Goal: Book appointment/travel/reservation

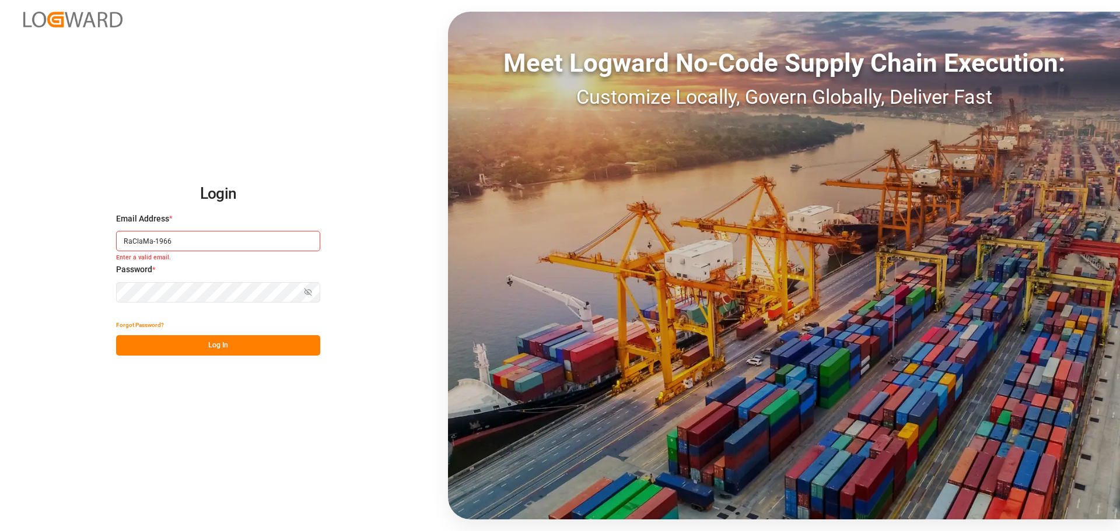
type input "RaClaMa-1966"
click at [248, 244] on input "RaClaMa-1966" at bounding box center [218, 241] width 204 height 20
type input "[PERSON_NAME][EMAIL_ADDRESS][DOMAIN_NAME]"
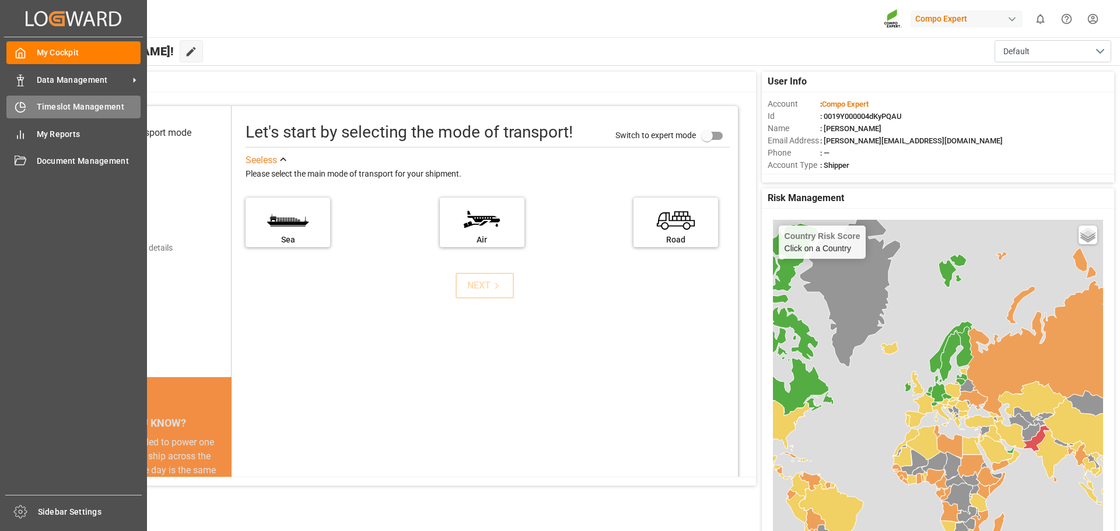
click at [27, 105] on div "Timeslot Management Timeslot Management" at bounding box center [73, 107] width 134 height 23
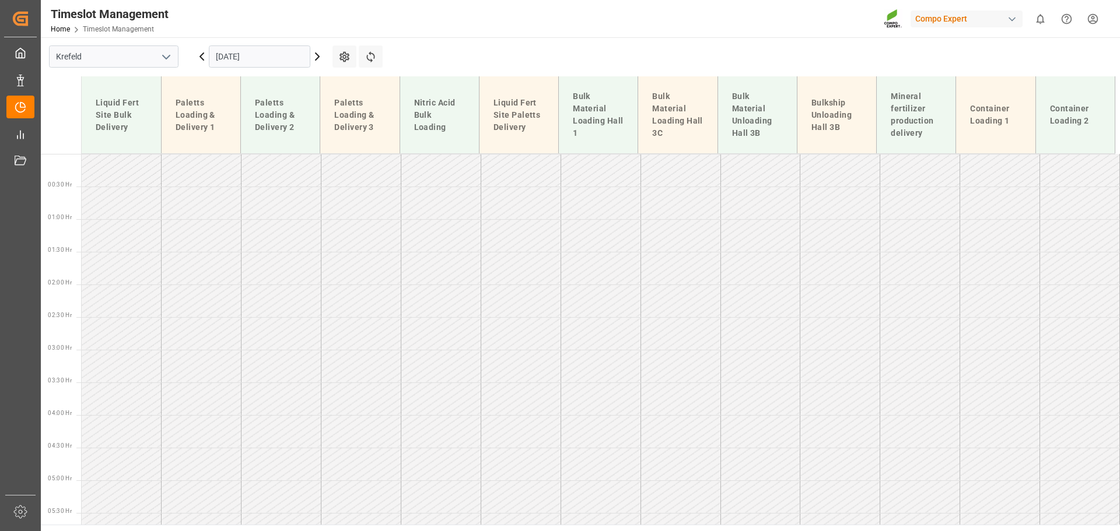
click at [248, 51] on input "[DATE]" at bounding box center [259, 56] width 101 height 22
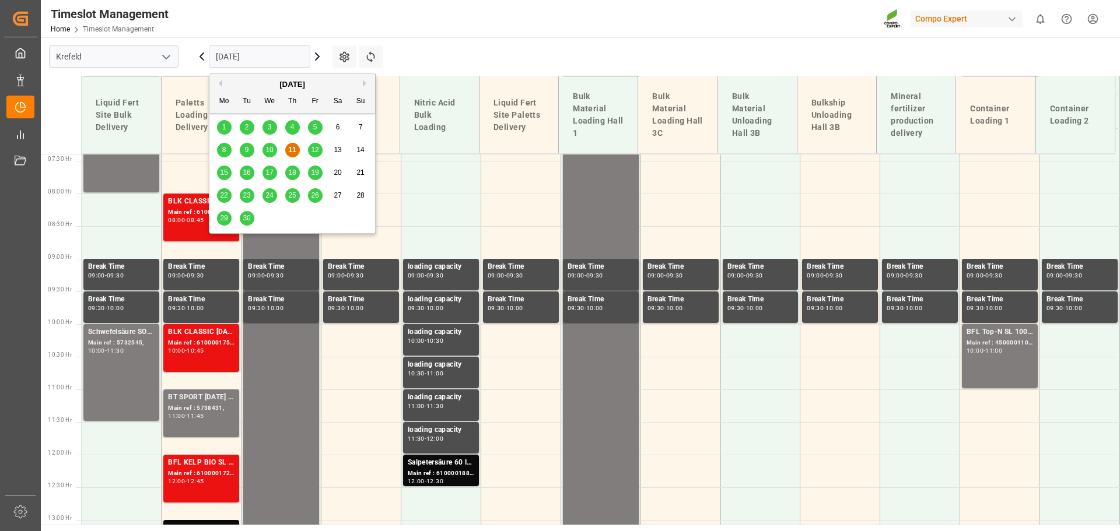
scroll to position [486, 0]
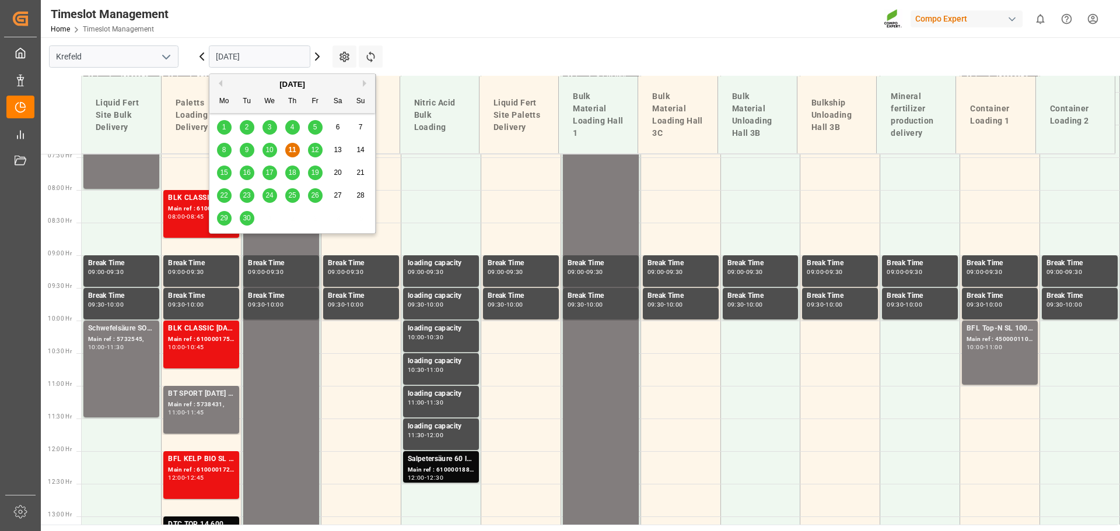
click at [314, 151] on span "12" at bounding box center [315, 150] width 8 height 8
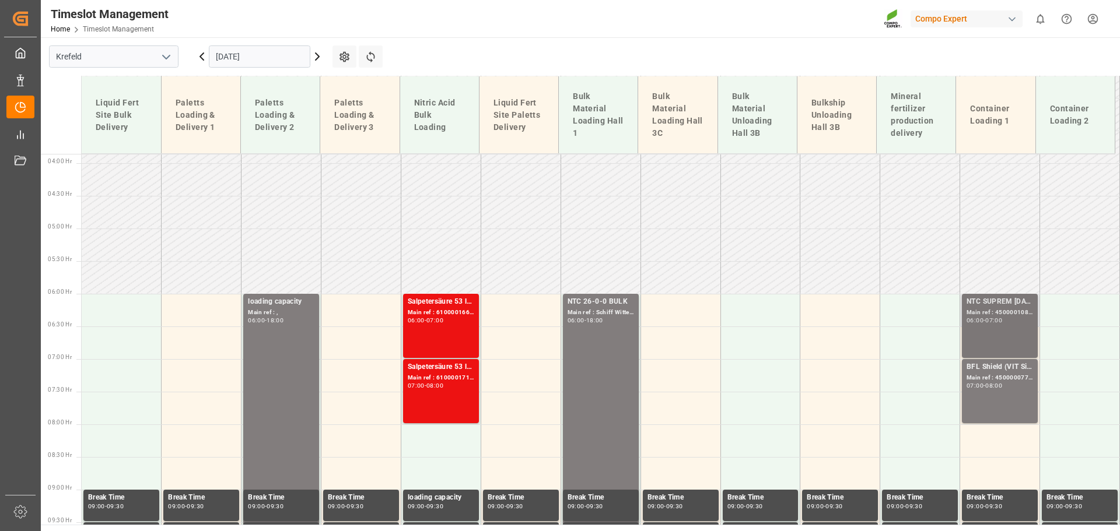
scroll to position [253, 0]
click at [1012, 311] on div "Main ref : 4500001086, 2000001104" at bounding box center [999, 312] width 66 height 10
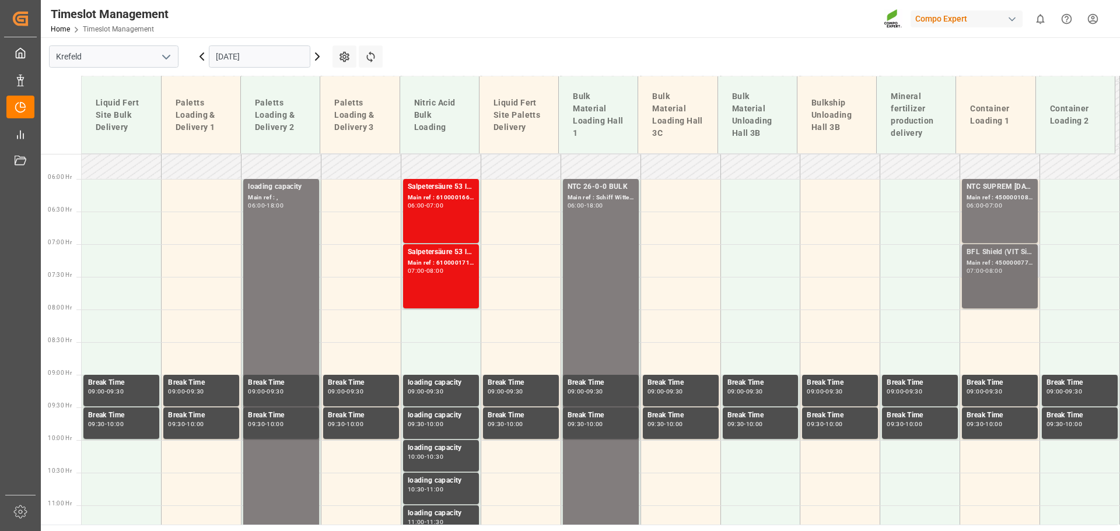
click at [1006, 266] on div "Main ref : 4500000776, 2000000607;" at bounding box center [999, 263] width 66 height 10
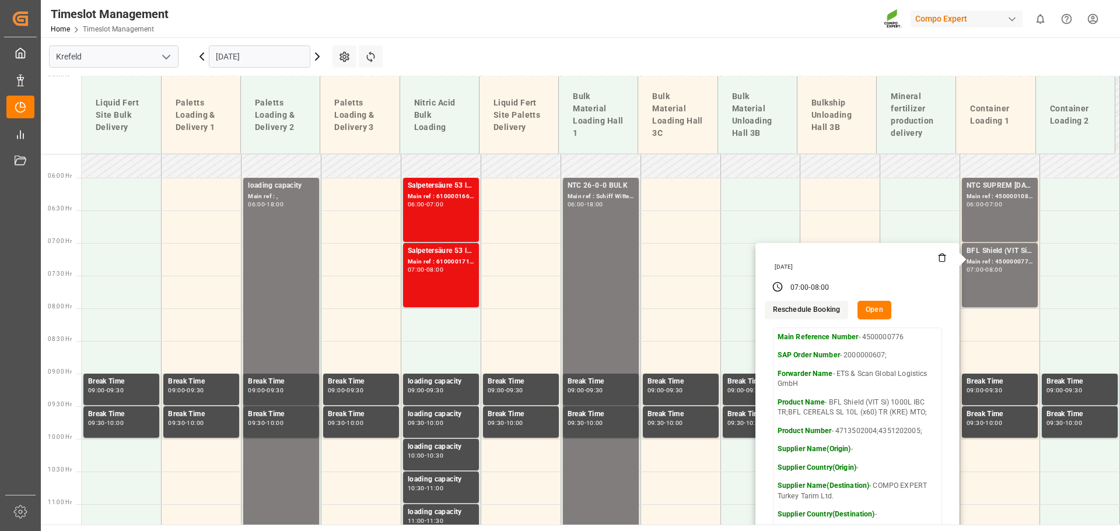
scroll to position [369, 0]
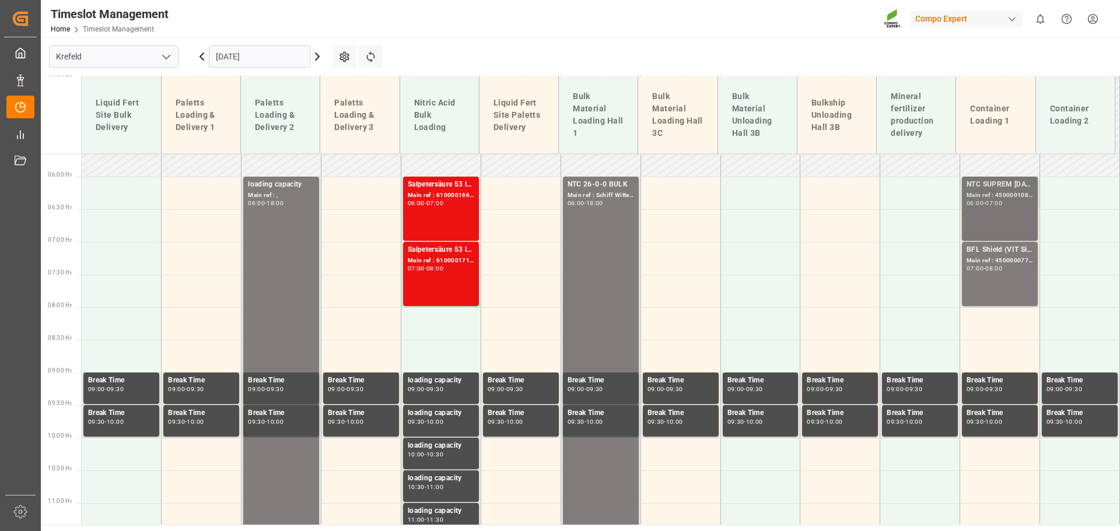
click at [985, 199] on div "Main ref : 4500001086, 2000001104" at bounding box center [999, 196] width 66 height 10
click at [1004, 272] on div "07:00 - 08:00" at bounding box center [999, 269] width 66 height 6
click at [986, 195] on div "Main ref : 4500001086, 2000001104" at bounding box center [999, 196] width 66 height 10
click at [1012, 271] on div "07:00 - 08:00" at bounding box center [999, 269] width 66 height 6
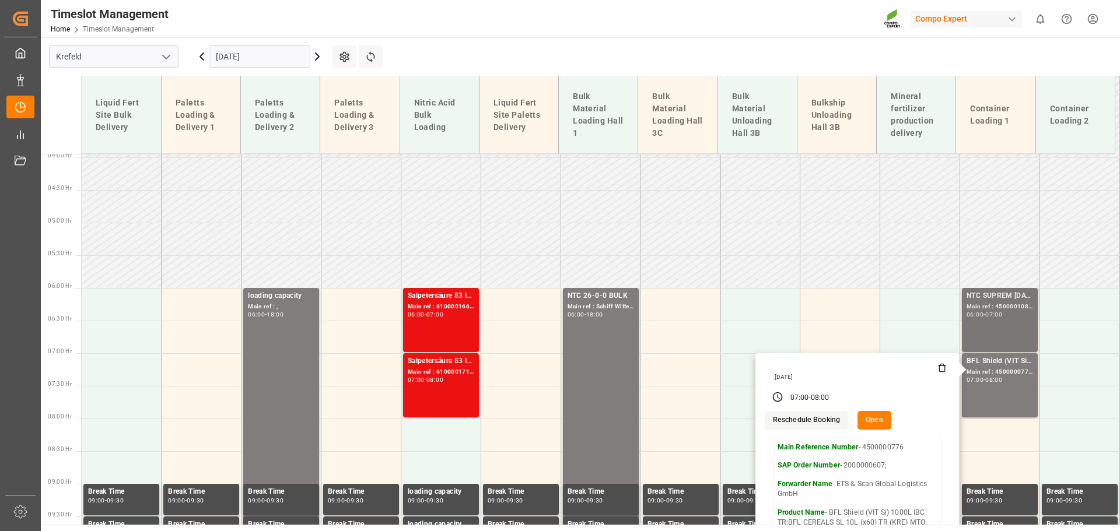
scroll to position [257, 0]
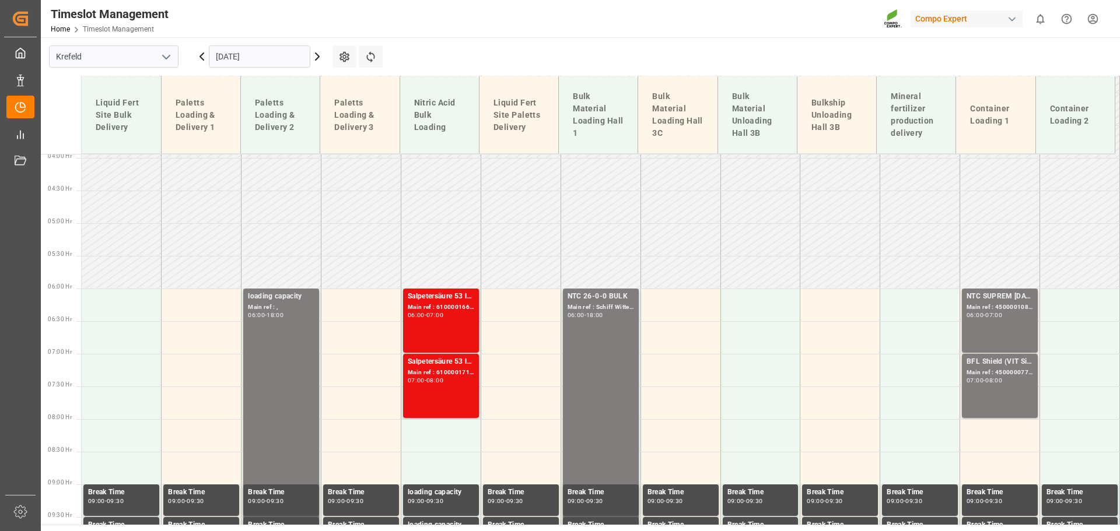
click at [999, 314] on div "07:00" at bounding box center [993, 315] width 17 height 5
click at [989, 377] on div "Main ref : 4500000776, 2000000607;" at bounding box center [999, 373] width 66 height 10
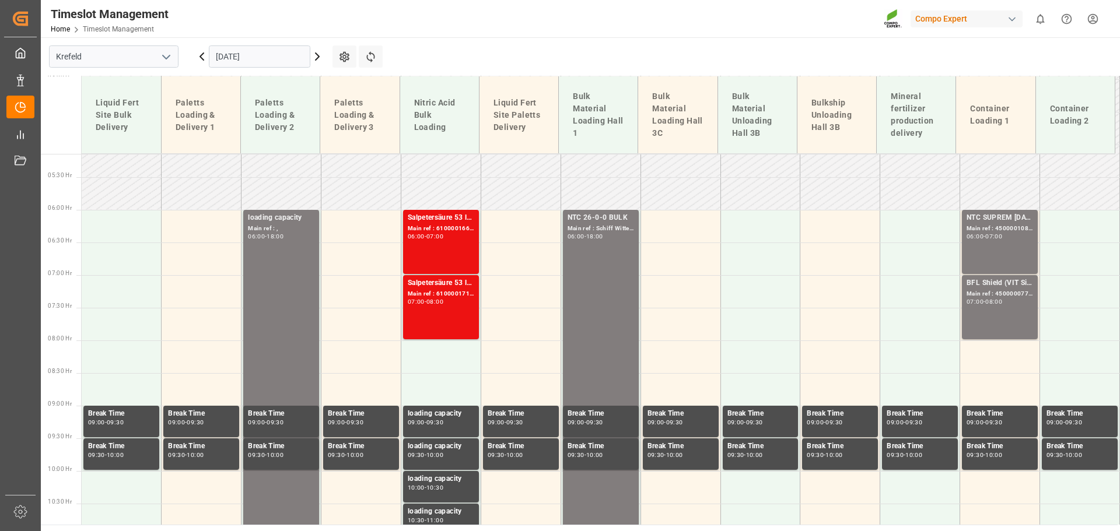
scroll to position [337, 0]
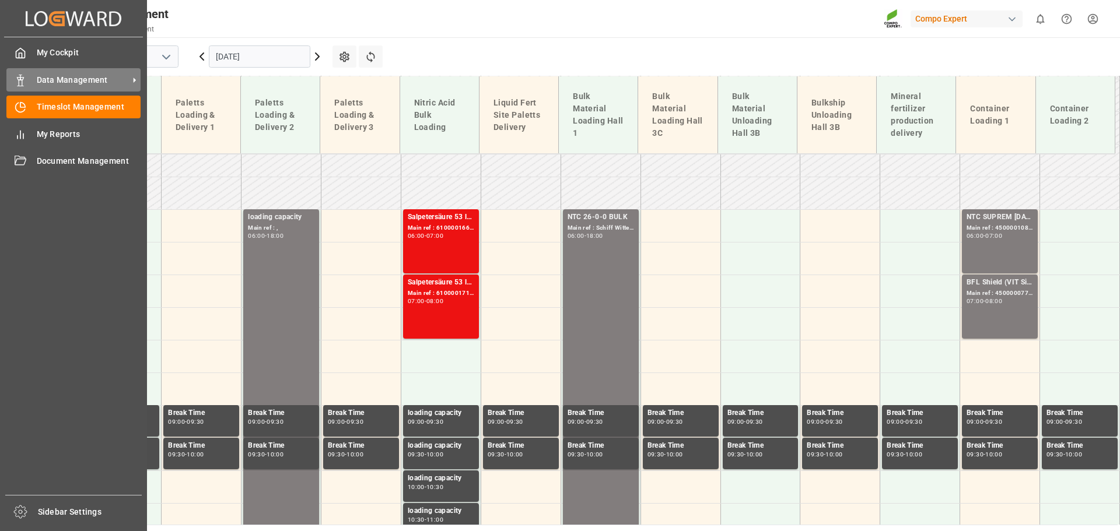
click at [42, 87] on div "Data Management Data Management" at bounding box center [73, 79] width 134 height 23
click at [26, 87] on div "Data Management Data Management" at bounding box center [73, 79] width 134 height 23
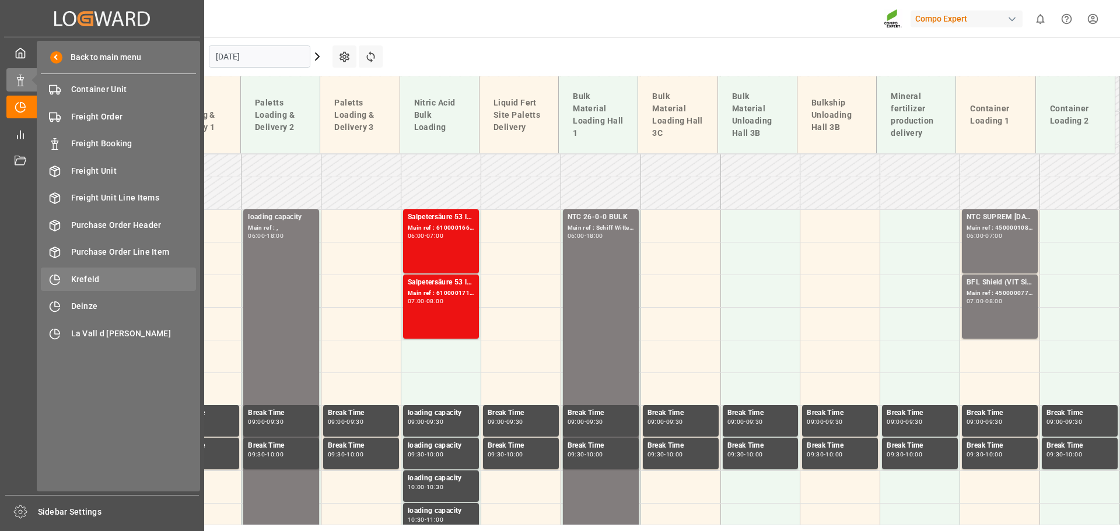
click at [106, 270] on div "Krefeld Krefeld" at bounding box center [118, 279] width 155 height 23
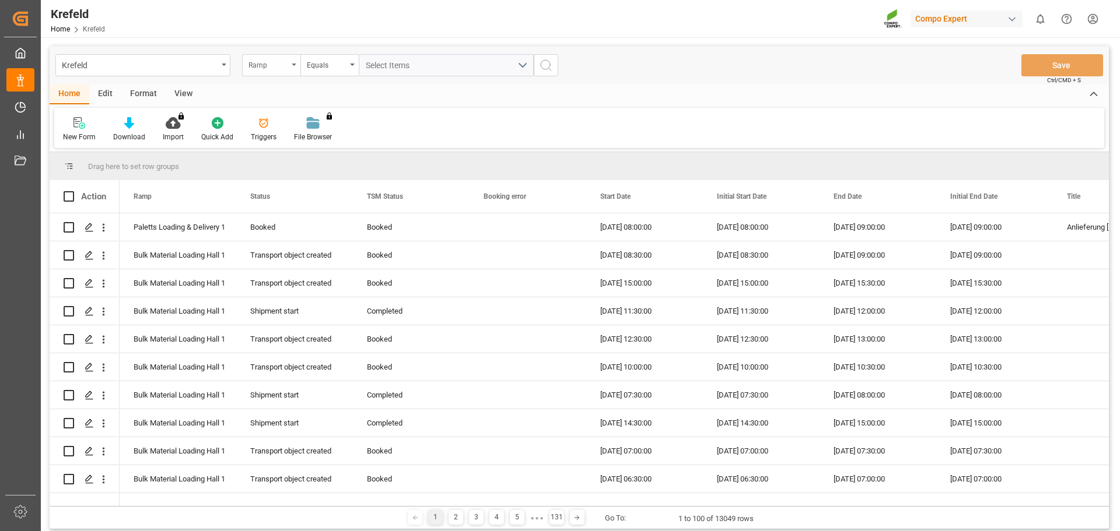
click at [262, 69] on div "Ramp" at bounding box center [268, 63] width 40 height 13
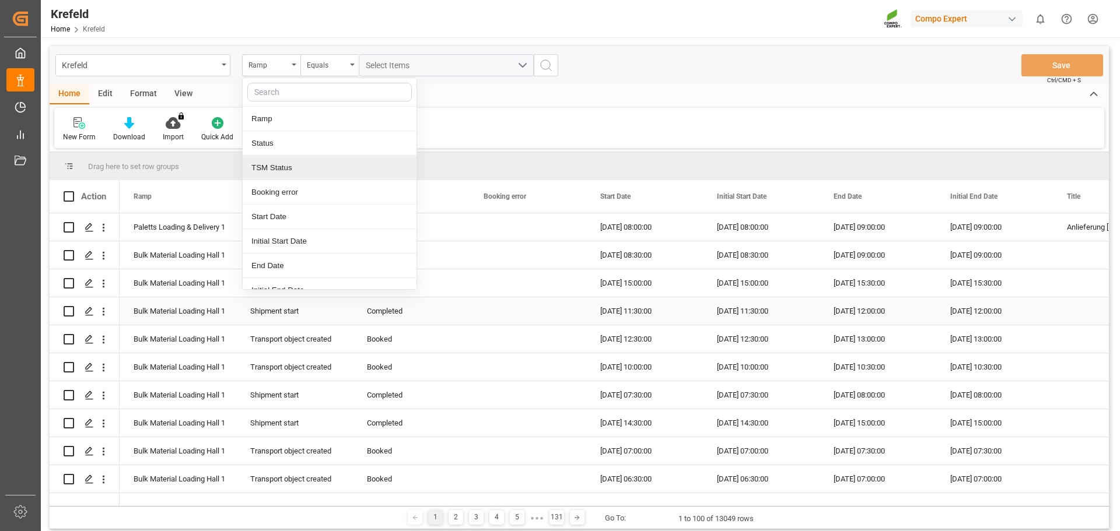
click at [620, 299] on div "[DATE] 11:30:00" at bounding box center [644, 310] width 117 height 27
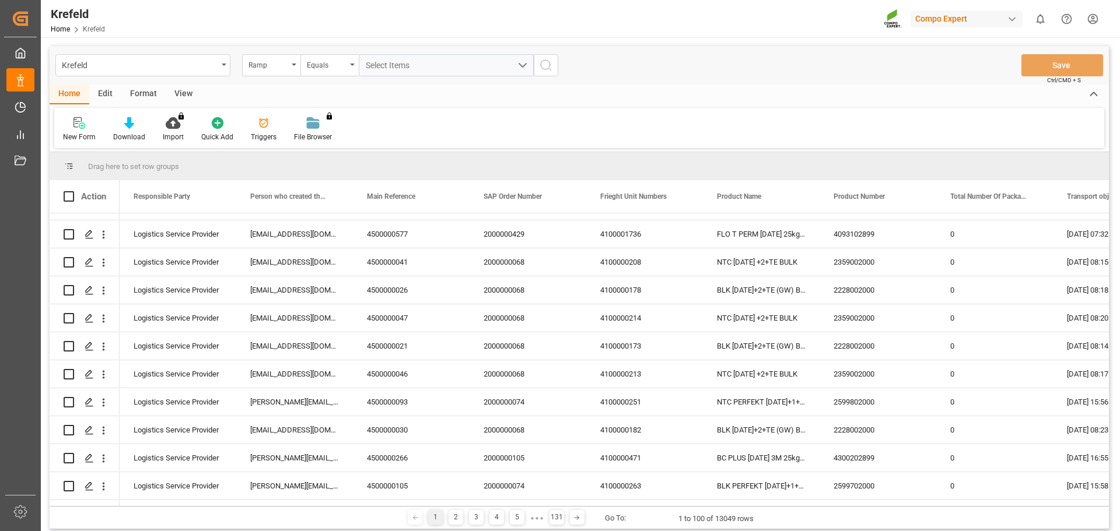
scroll to position [2176, 0]
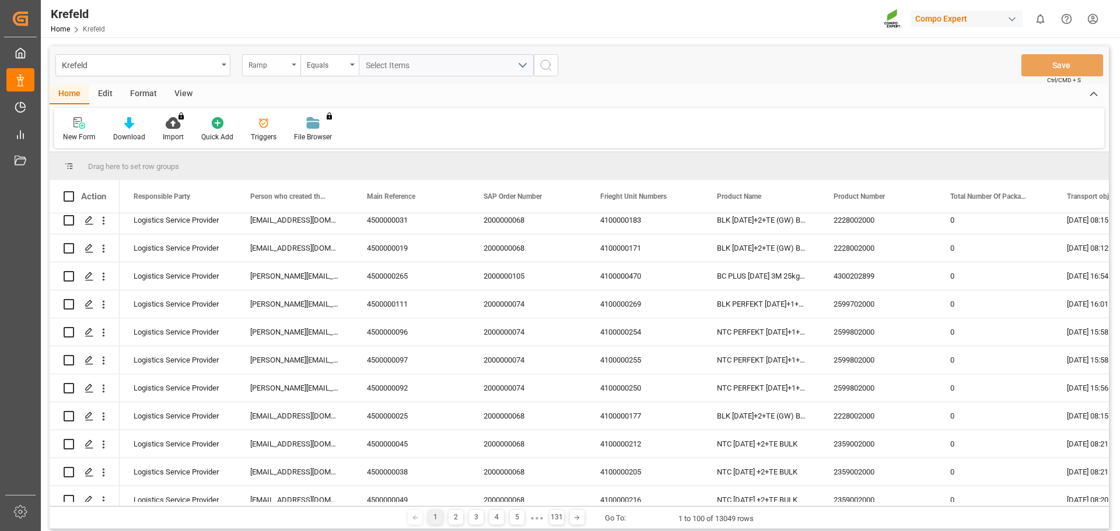
click at [275, 64] on div "Ramp" at bounding box center [268, 63] width 40 height 13
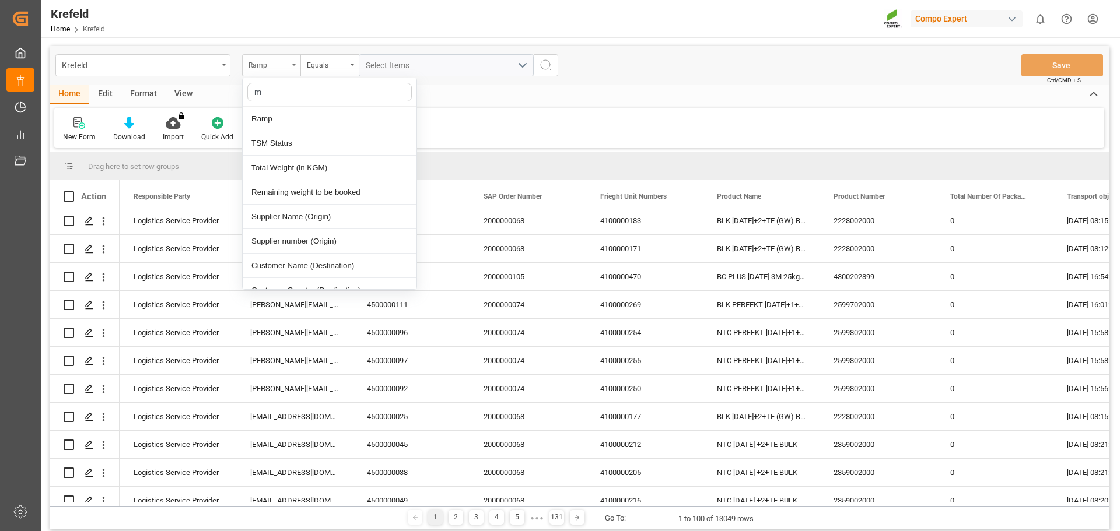
type input "ma"
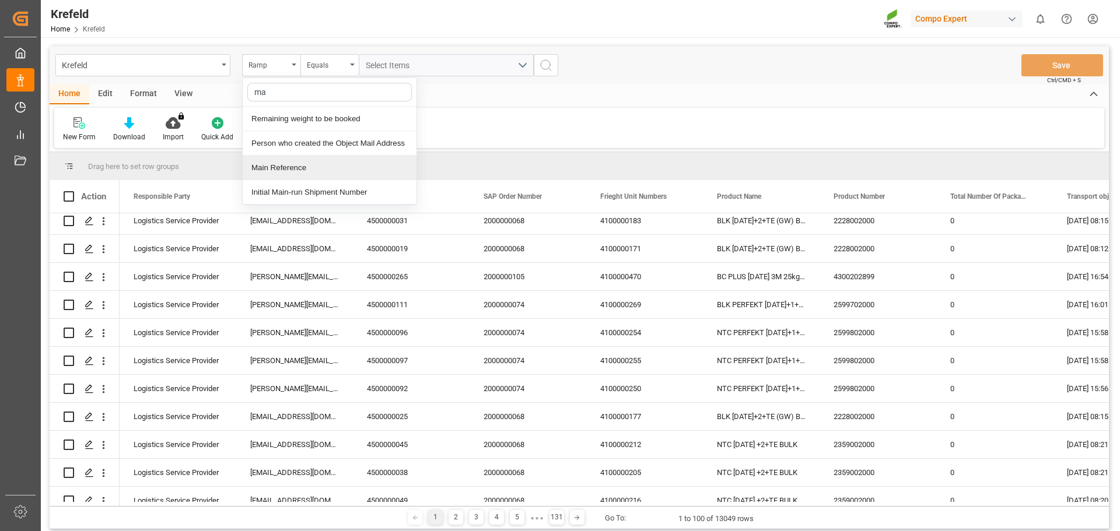
click at [310, 172] on div "Main Reference" at bounding box center [330, 168] width 174 height 24
type input "6100001782"
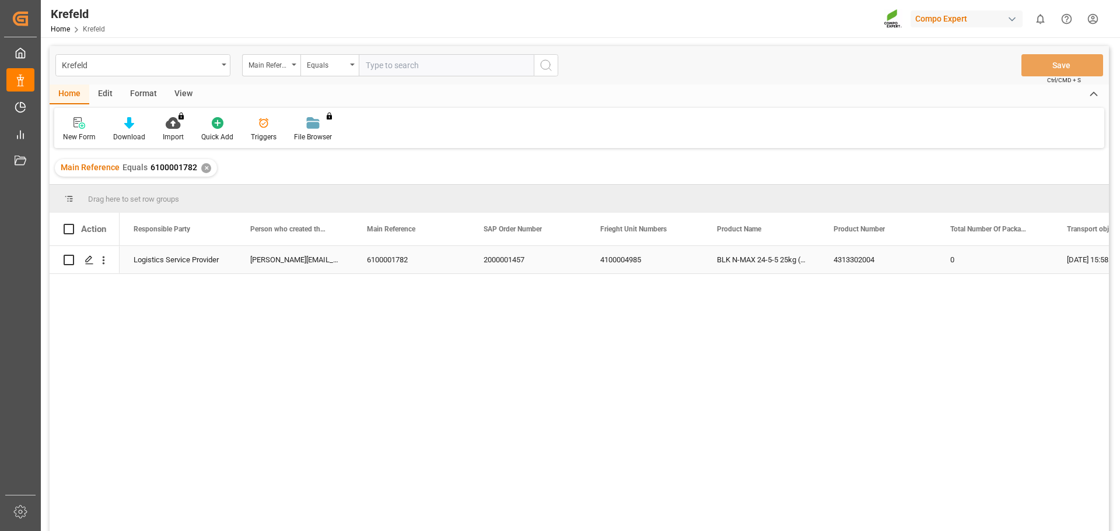
click at [483, 258] on div "2000001457" at bounding box center [528, 259] width 117 height 27
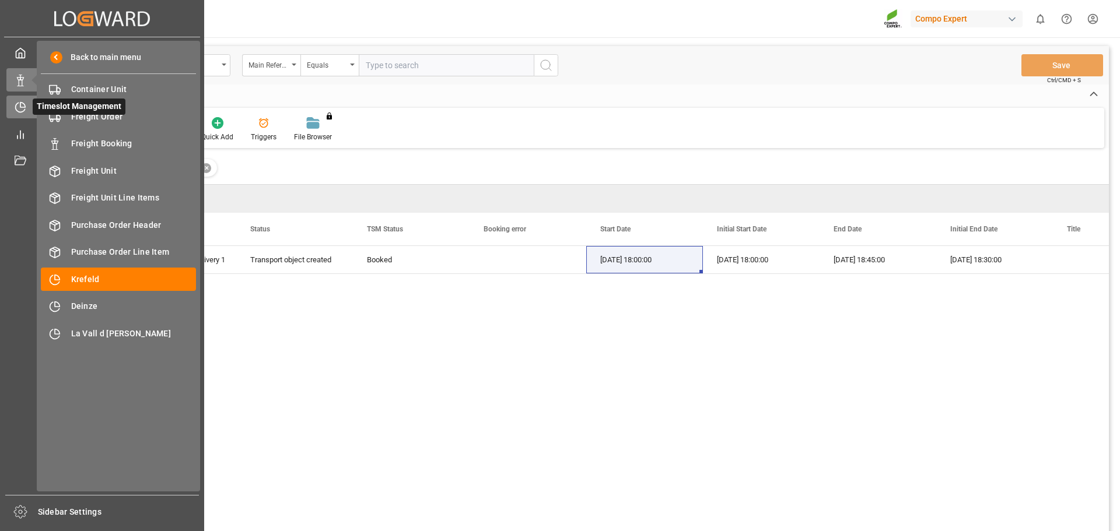
click at [23, 110] on icon at bounding box center [21, 107] width 12 height 12
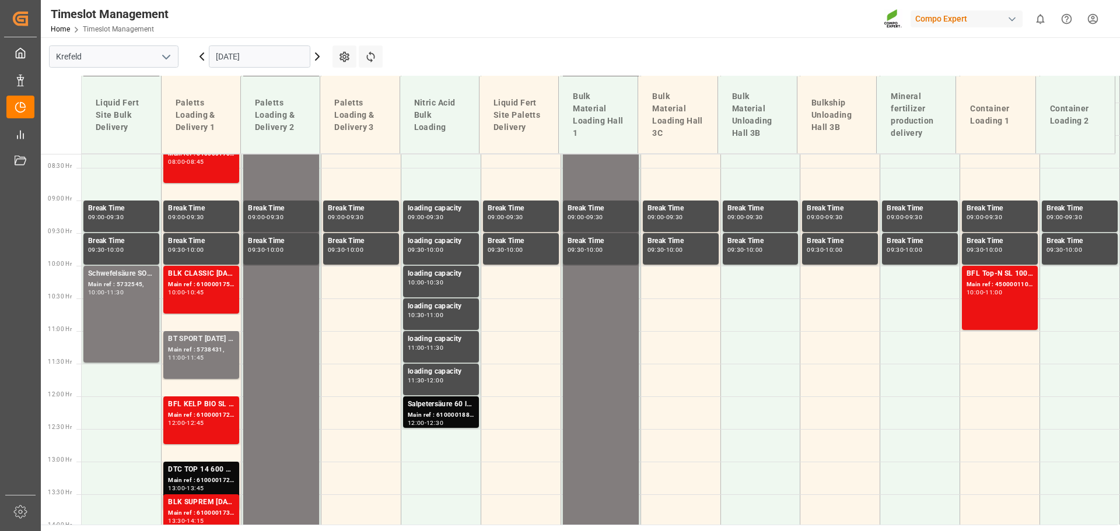
scroll to position [552, 0]
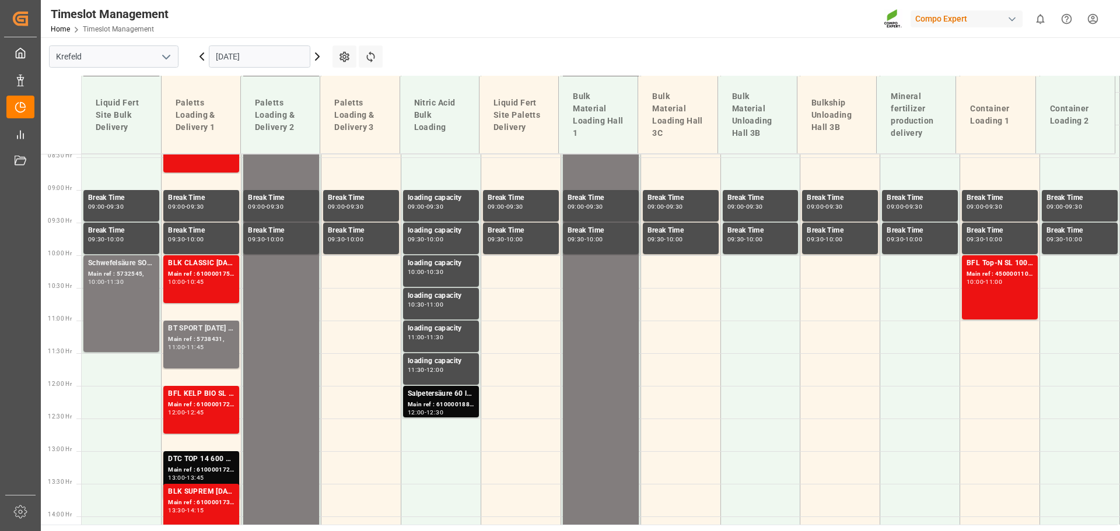
click at [228, 50] on input "[DATE]" at bounding box center [259, 56] width 101 height 22
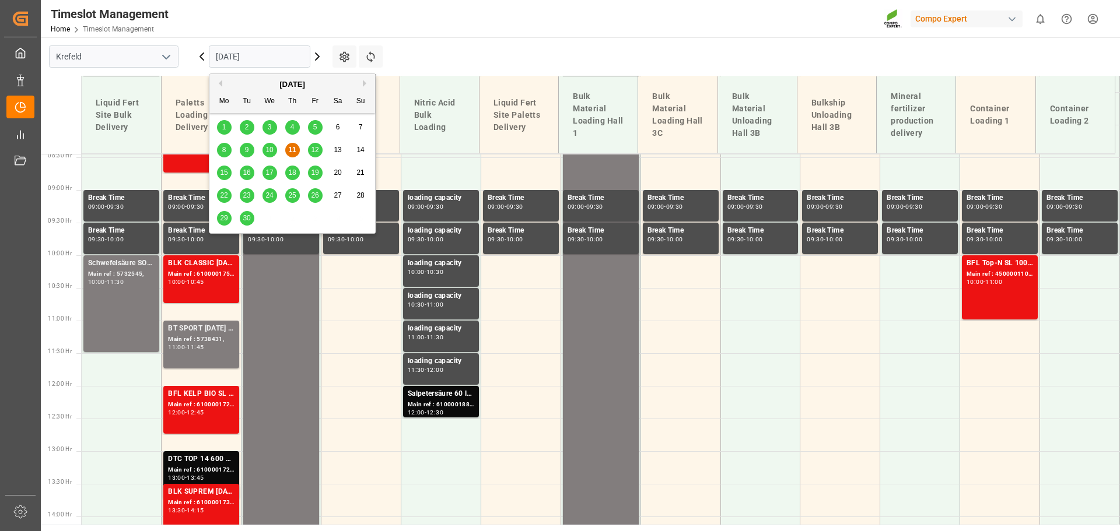
click at [365, 84] on button "Next Month" at bounding box center [366, 83] width 7 height 7
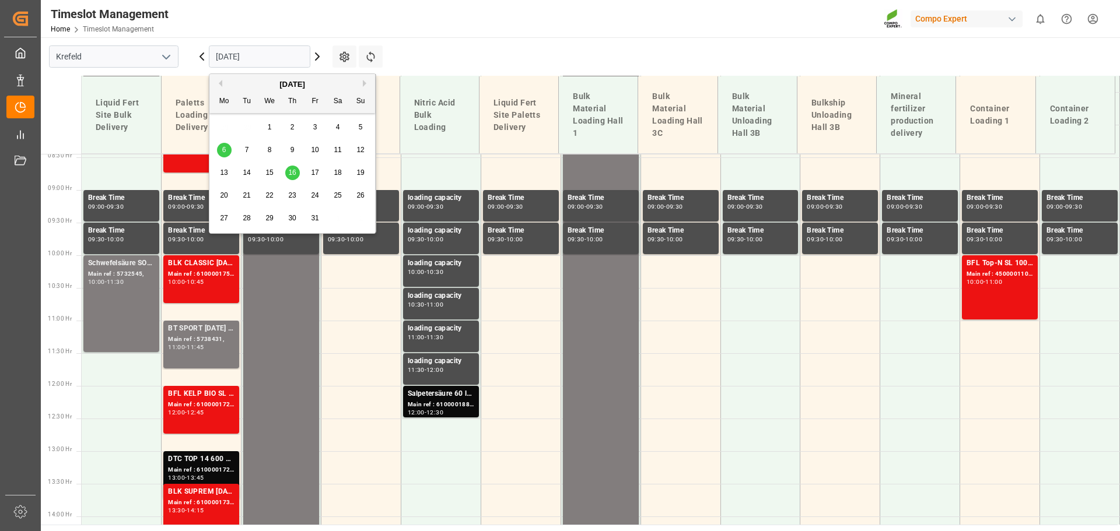
click at [311, 144] on div "10" at bounding box center [315, 150] width 15 height 14
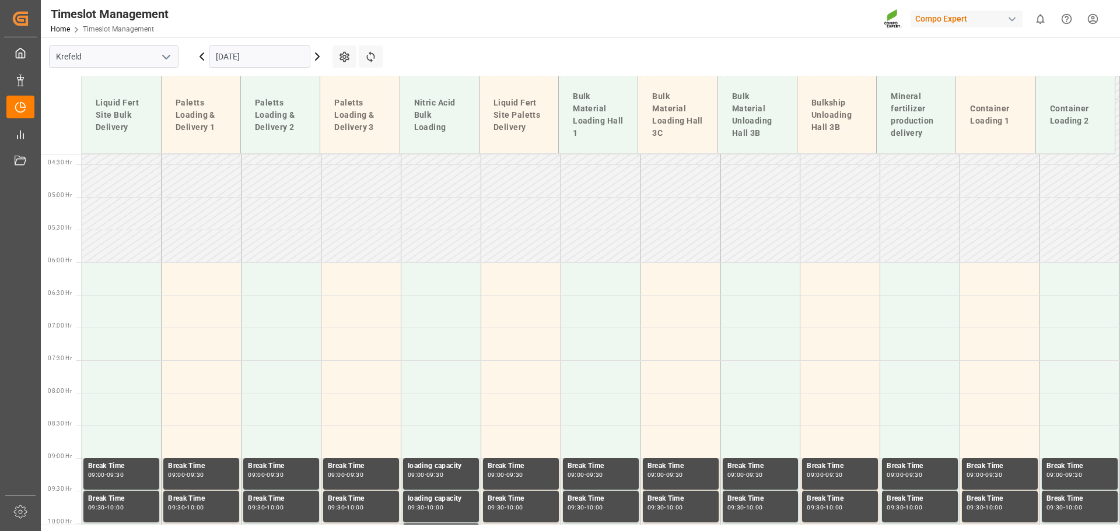
scroll to position [284, 0]
click at [991, 280] on td at bounding box center [1000, 278] width 80 height 33
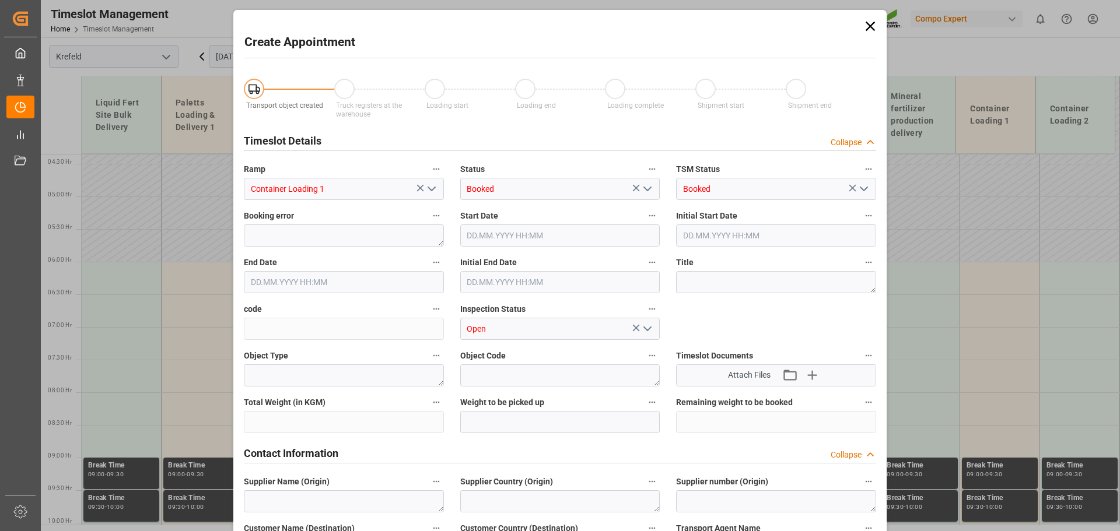
type input "[DATE] 06:00"
type input "[DATE] 06:30"
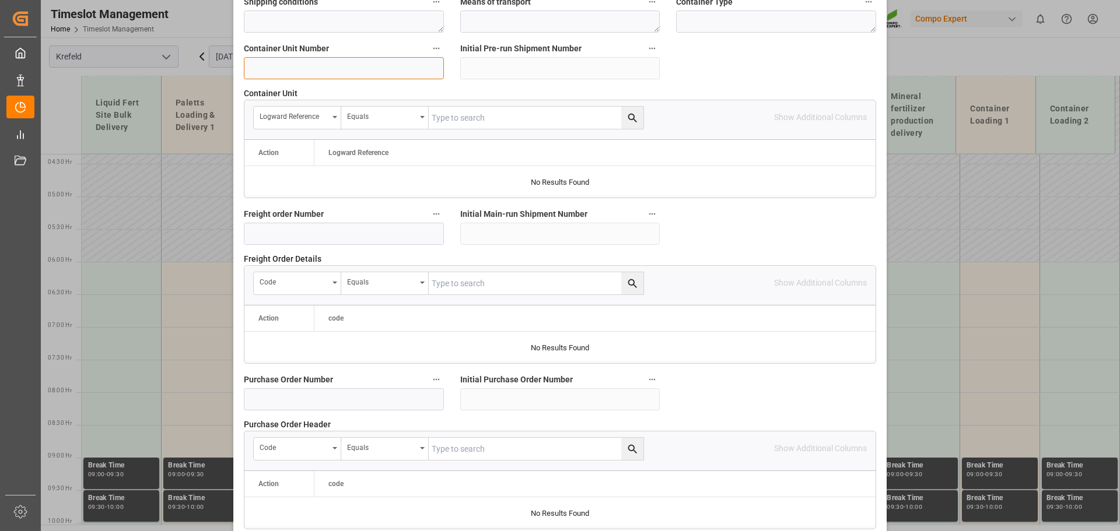
click at [360, 66] on input at bounding box center [344, 68] width 200 height 22
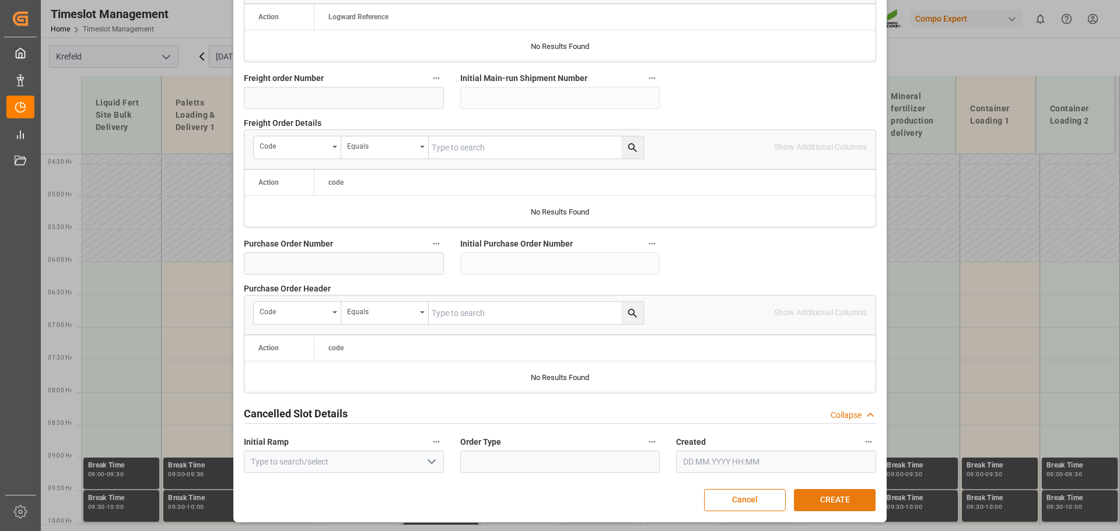
type input "4500001012"
click at [853, 498] on button "CREATE" at bounding box center [835, 500] width 82 height 22
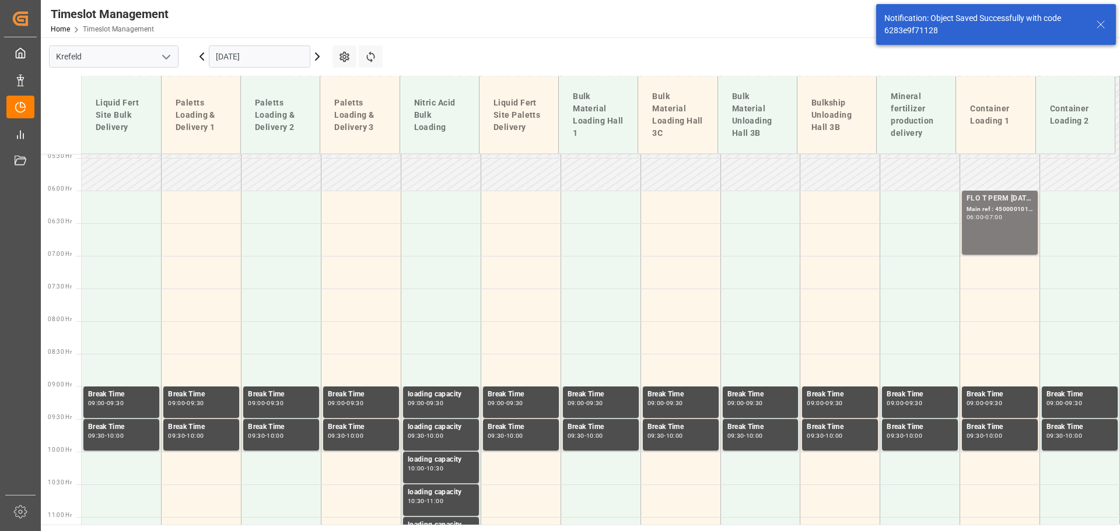
scroll to position [356, 0]
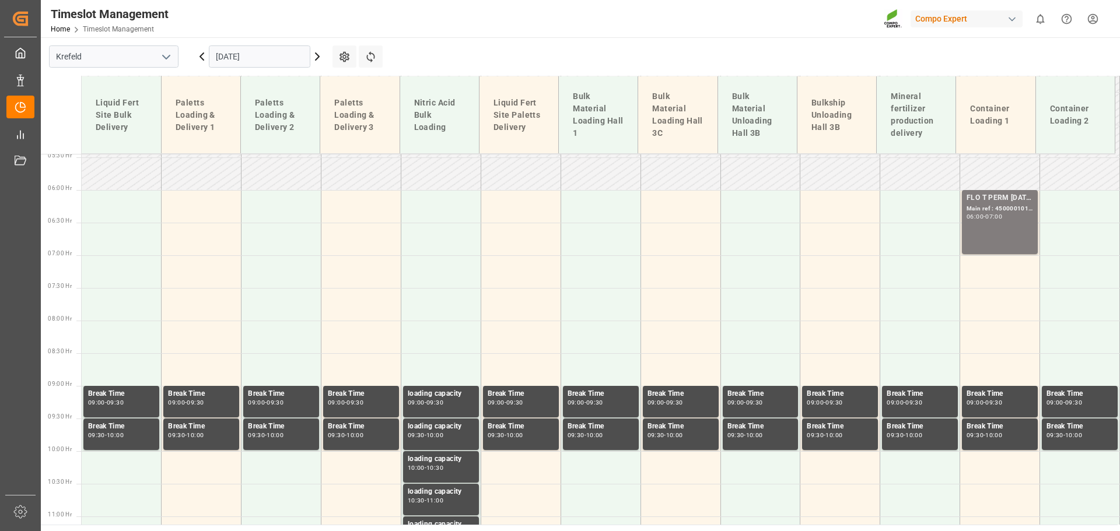
click at [228, 55] on input "[DATE]" at bounding box center [259, 56] width 101 height 22
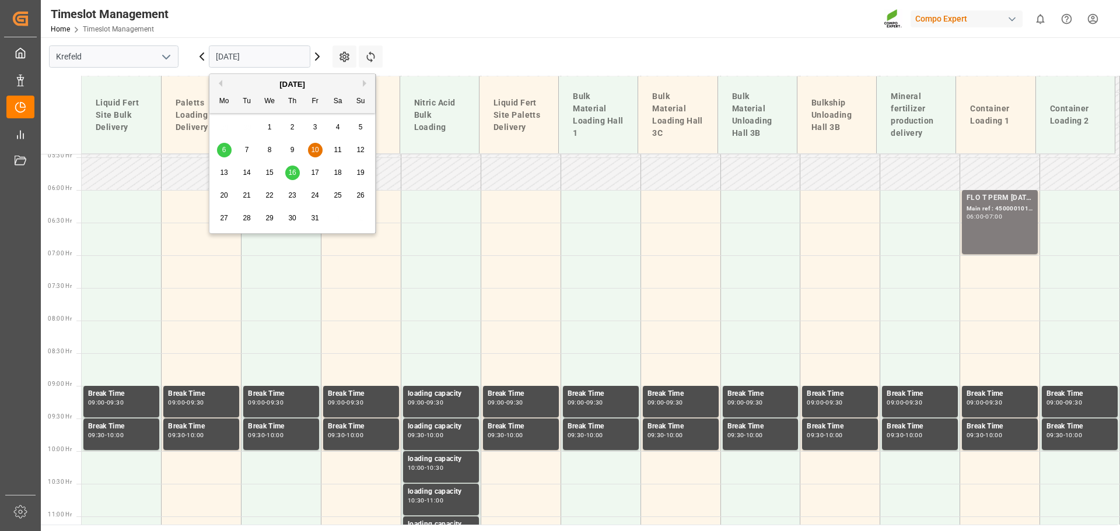
click at [243, 54] on input "[DATE]" at bounding box center [259, 56] width 101 height 22
click at [220, 86] on button "Previous Month" at bounding box center [218, 83] width 7 height 7
click at [226, 169] on span "15" at bounding box center [224, 173] width 8 height 8
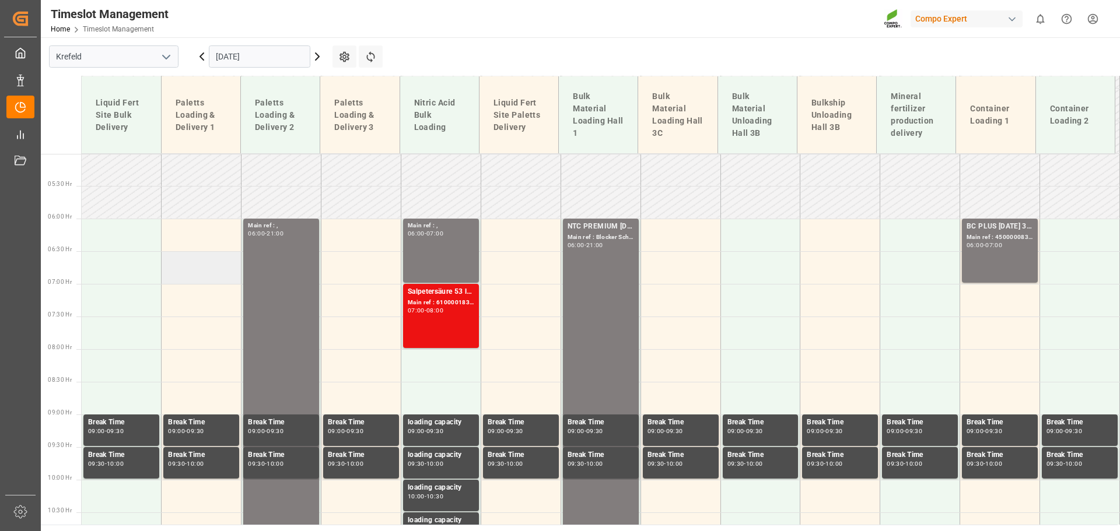
scroll to position [326, 0]
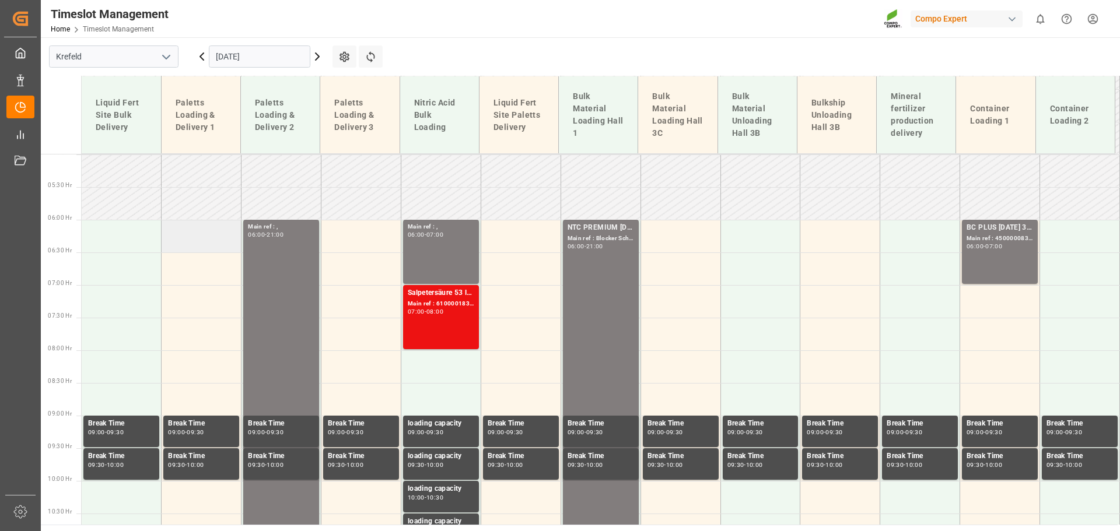
click at [201, 241] on td at bounding box center [202, 236] width 80 height 33
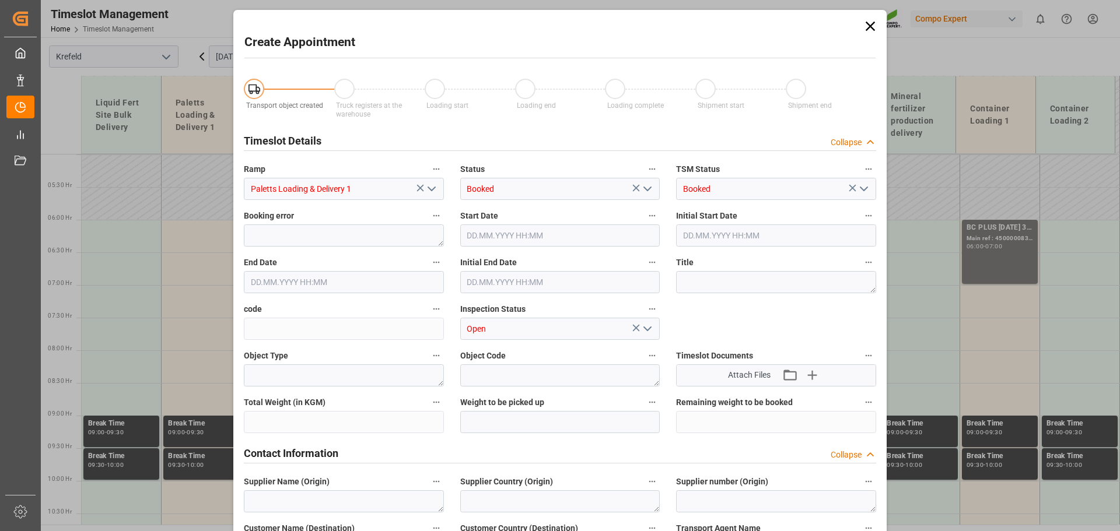
type input "[DATE] 06:00"
type input "[DATE] 06:30"
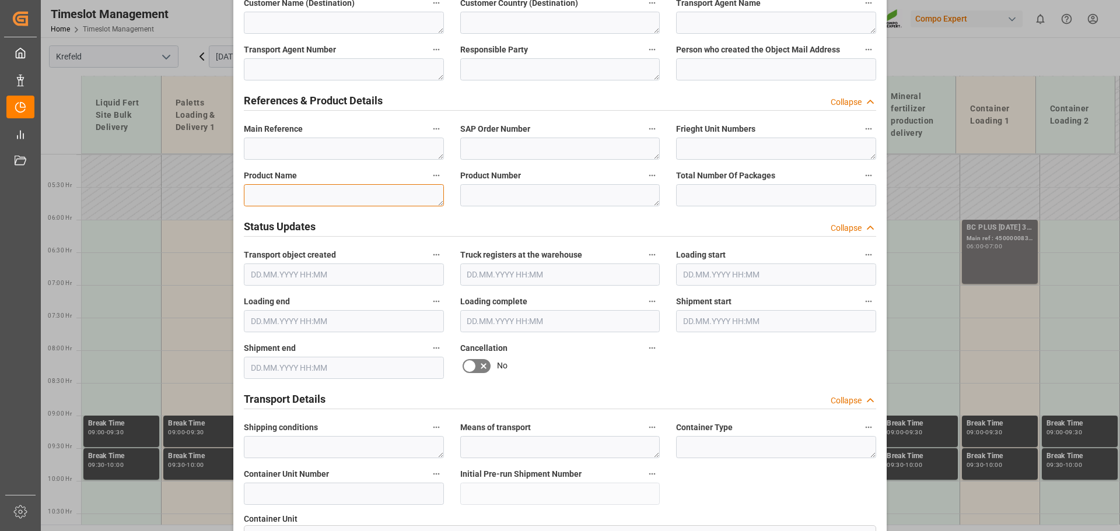
click at [311, 202] on textarea at bounding box center [344, 195] width 200 height 22
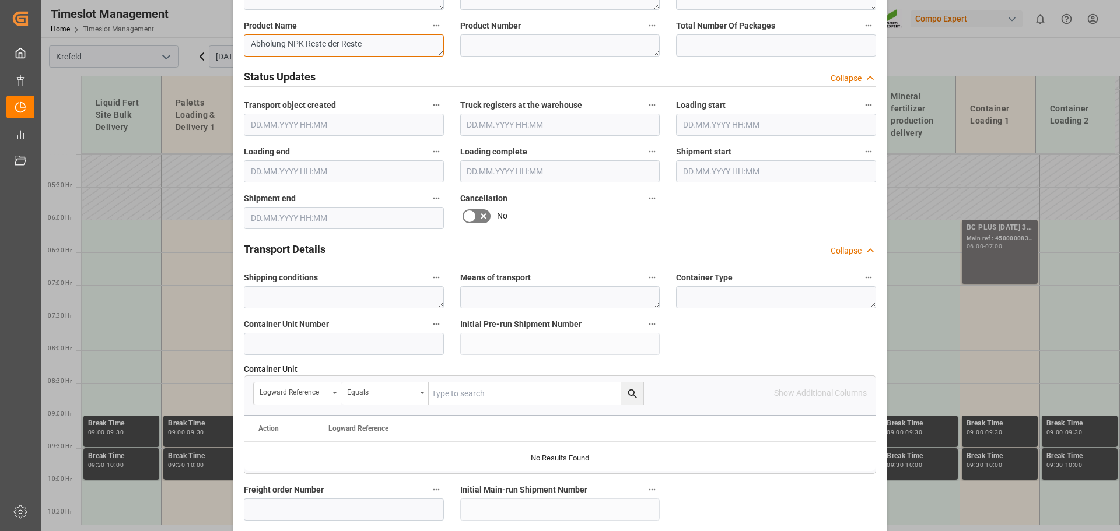
scroll to position [0, 0]
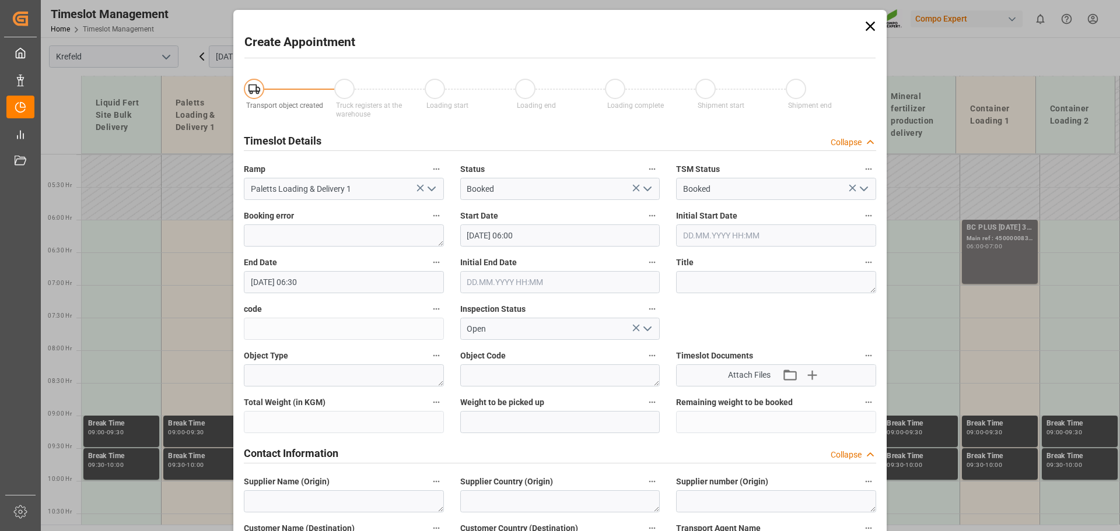
type textarea "Abholung NPK Reste der Reste"
click at [338, 284] on input "[DATE] 06:30" at bounding box center [344, 282] width 200 height 22
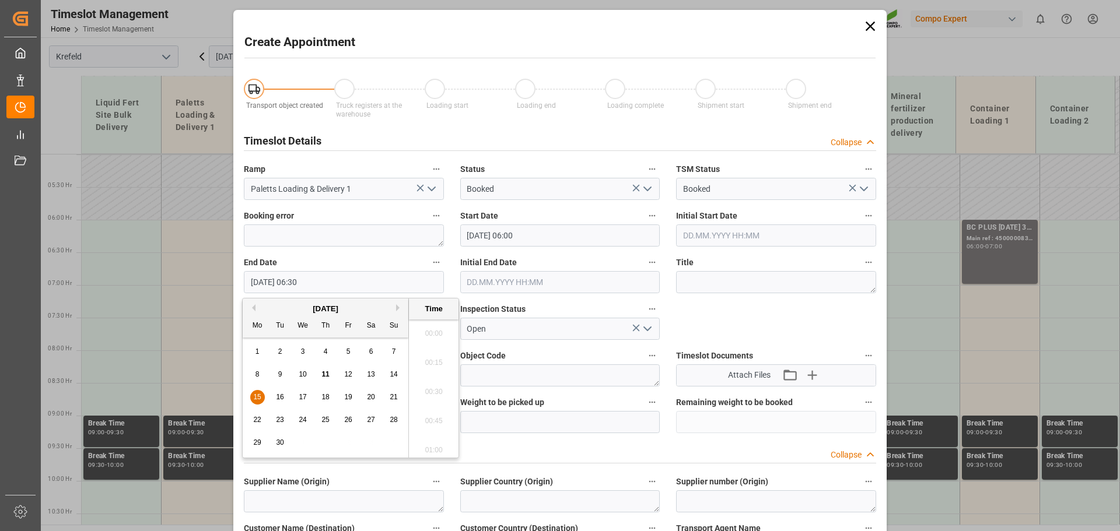
scroll to position [704, 0]
click at [254, 397] on span "15" at bounding box center [257, 397] width 8 height 8
click at [437, 442] on li "07:00" at bounding box center [434, 446] width 50 height 29
type input "[DATE] 07:00"
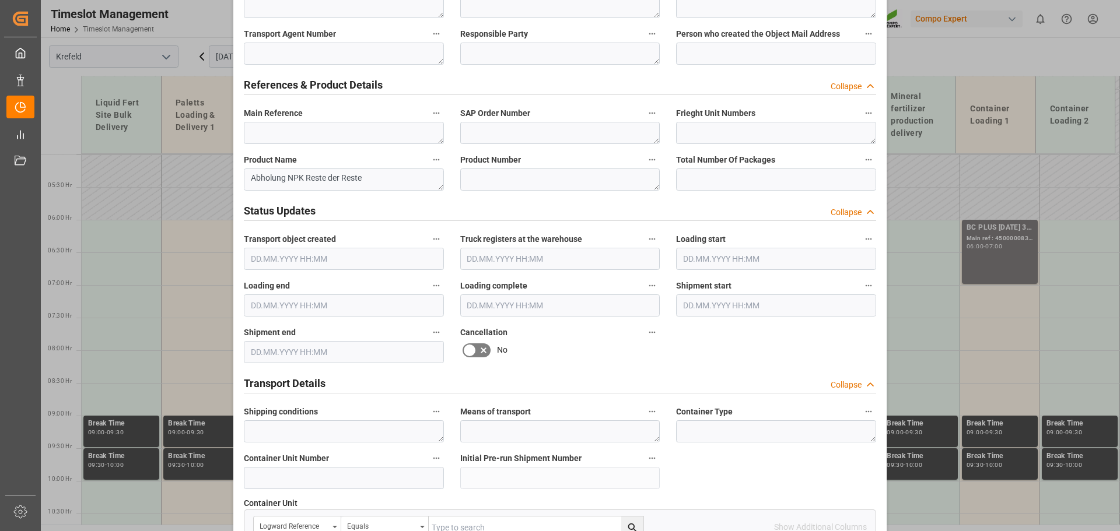
scroll to position [1087, 0]
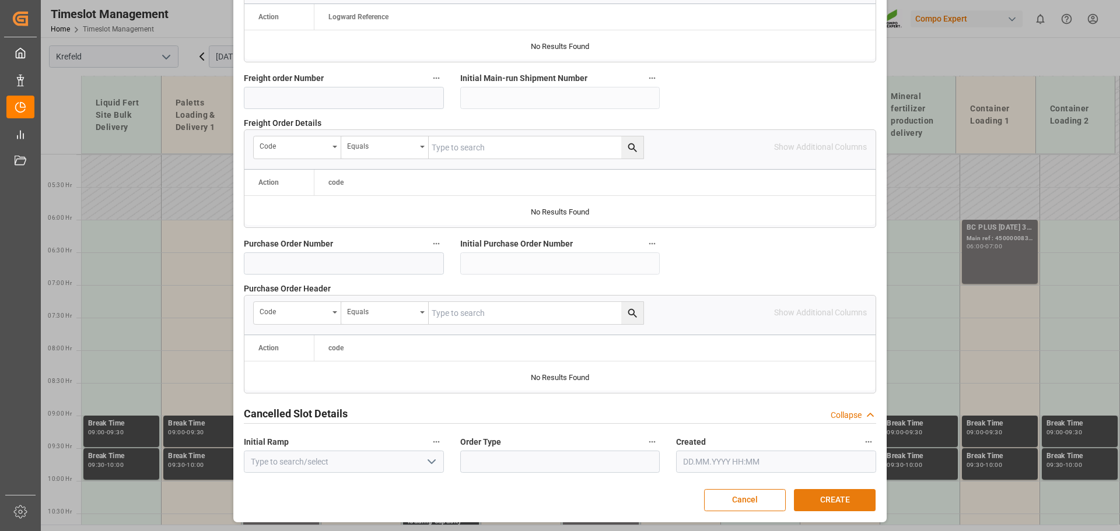
click at [845, 509] on button "CREATE" at bounding box center [835, 500] width 82 height 22
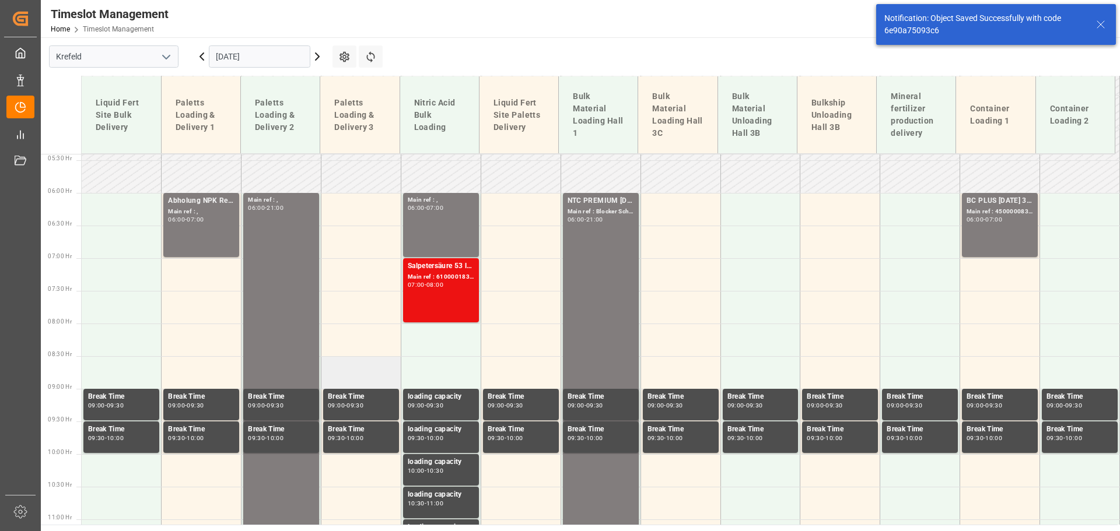
scroll to position [356, 0]
